Goal: Check status: Check status

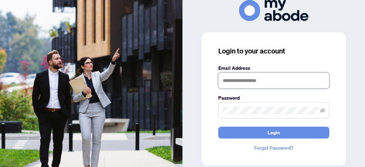
click at [248, 79] on input "text" at bounding box center [273, 80] width 111 height 16
type input "**********"
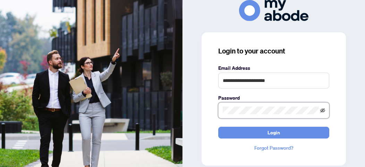
click at [320, 110] on icon "eye-invisible" at bounding box center [322, 110] width 5 height 4
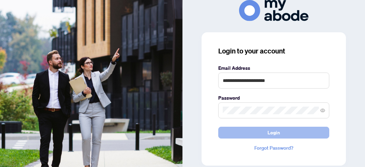
click at [227, 132] on button "Login" at bounding box center [273, 132] width 111 height 12
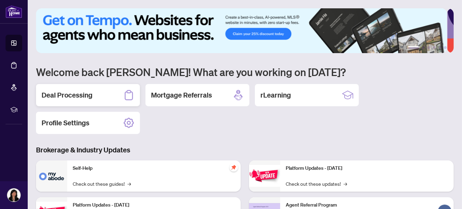
click at [86, 94] on h2 "Deal Processing" at bounding box center [67, 95] width 51 height 10
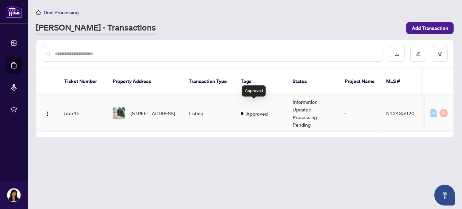
click at [252, 110] on span "Approved" at bounding box center [256, 114] width 21 height 8
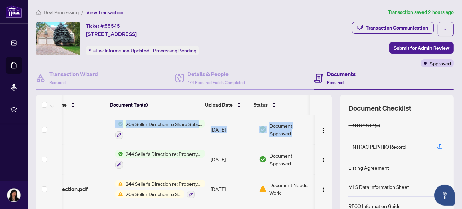
scroll to position [0, 33]
drag, startPoint x: 323, startPoint y: 122, endPoint x: 325, endPoint y: 143, distance: 20.5
click at [325, 143] on div "(12) File Name Document Tag(s) Upload Date Status 209.pdf 209 Seller Direction …" at bounding box center [184, 172] width 296 height 117
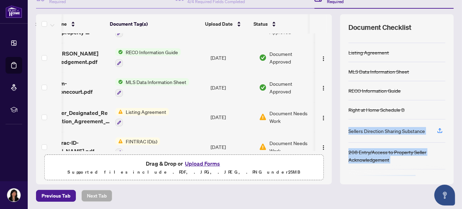
scroll to position [49, 0]
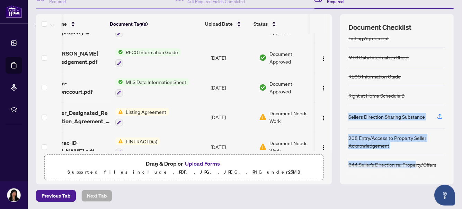
drag, startPoint x: 408, startPoint y: 148, endPoint x: 409, endPoint y: 181, distance: 32.9
click at [409, 181] on div "Document Checklist FINTRAC ID(s) FINTRAC PEP/HIO Record Listing Agreement MLS D…" at bounding box center [397, 99] width 114 height 170
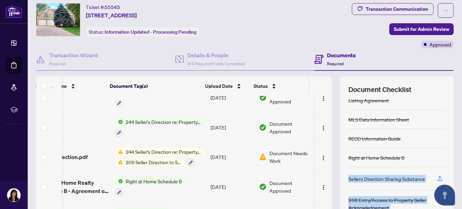
scroll to position [0, 33]
